Goal: Transaction & Acquisition: Purchase product/service

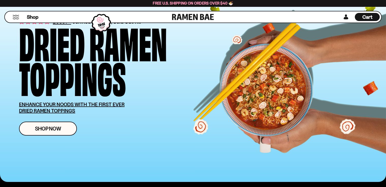
scroll to position [76, 0]
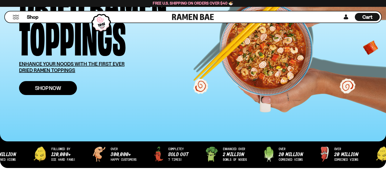
click at [38, 89] on span "Shop Now" at bounding box center [48, 88] width 26 height 5
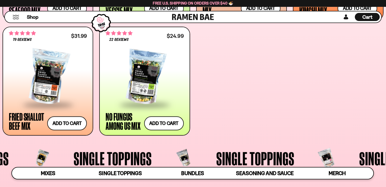
scroll to position [324, 0]
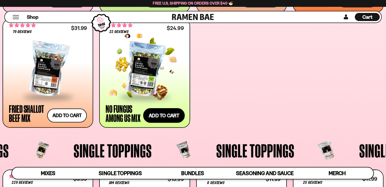
click at [161, 112] on button "Add to cart Add ― Regular price $24.99 Regular price Sale price $24.99 Unit pri…" at bounding box center [164, 115] width 42 height 15
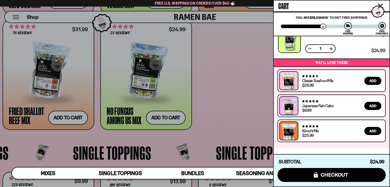
scroll to position [0, 0]
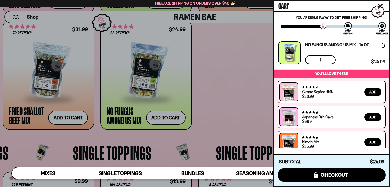
click at [216, 90] on div at bounding box center [195, 93] width 390 height 187
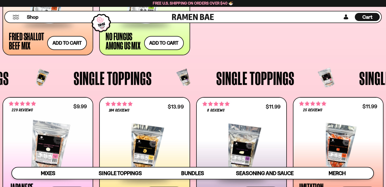
scroll to position [362, 0]
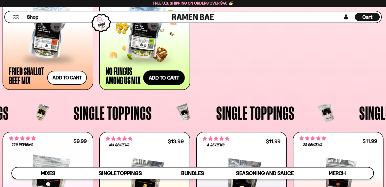
click at [176, 82] on button "Add to cart Add ― Regular price $24.99 Regular price Sale price $24.99 Unit pri…" at bounding box center [164, 78] width 42 height 15
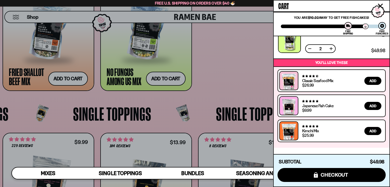
scroll to position [0, 0]
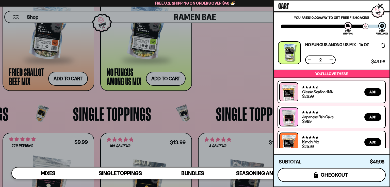
click at [330, 175] on span "checkout" at bounding box center [335, 175] width 28 height 6
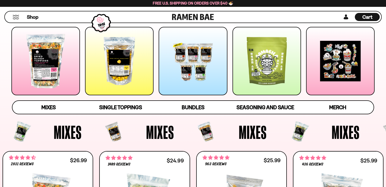
scroll to position [64, 0]
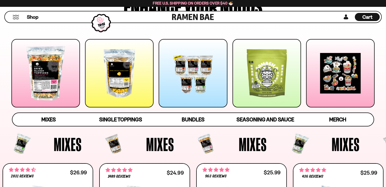
click at [146, 90] on div at bounding box center [119, 73] width 69 height 69
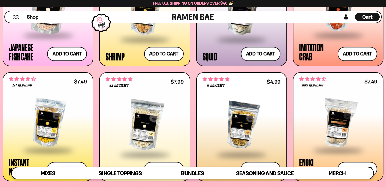
scroll to position [558, 0]
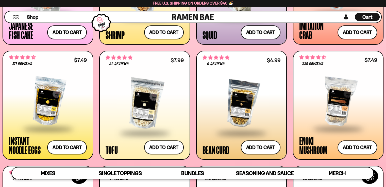
click at [49, 94] on div at bounding box center [48, 102] width 78 height 54
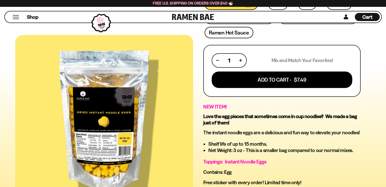
scroll to position [165, 0]
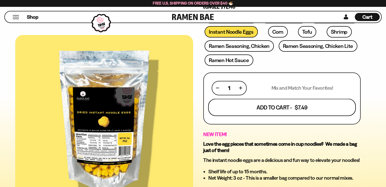
click at [241, 103] on button "Add To Cart - $7.49" at bounding box center [282, 107] width 148 height 17
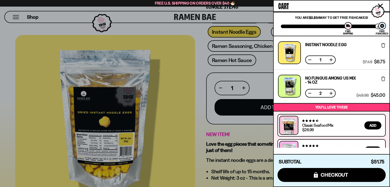
click at [309, 93] on button at bounding box center [309, 93] width 5 height 5
click at [265, 56] on div at bounding box center [195, 93] width 390 height 187
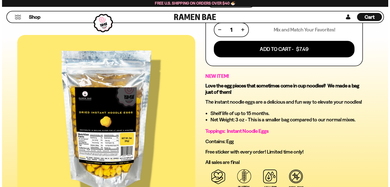
scroll to position [178, 0]
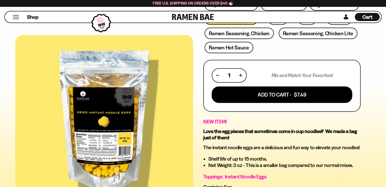
click at [240, 72] on div "1" at bounding box center [229, 75] width 26 height 6
click at [242, 74] on button "button" at bounding box center [241, 75] width 3 height 3
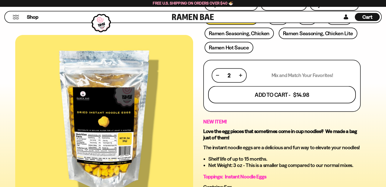
click at [267, 96] on button "Add To Cart - $14.98" at bounding box center [282, 94] width 148 height 17
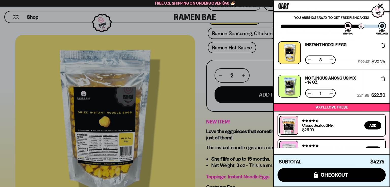
click at [309, 59] on button at bounding box center [309, 59] width 5 height 5
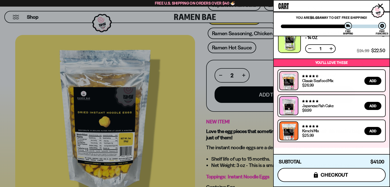
click at [335, 175] on span "checkout" at bounding box center [335, 175] width 28 height 6
